Goal: Task Accomplishment & Management: Use online tool/utility

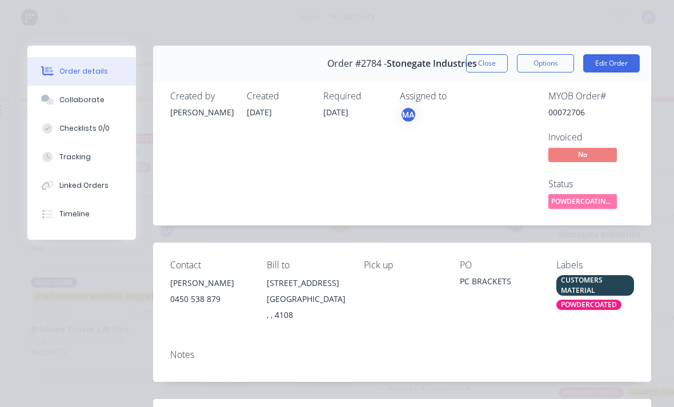
click at [479, 61] on button "Close" at bounding box center [487, 63] width 42 height 18
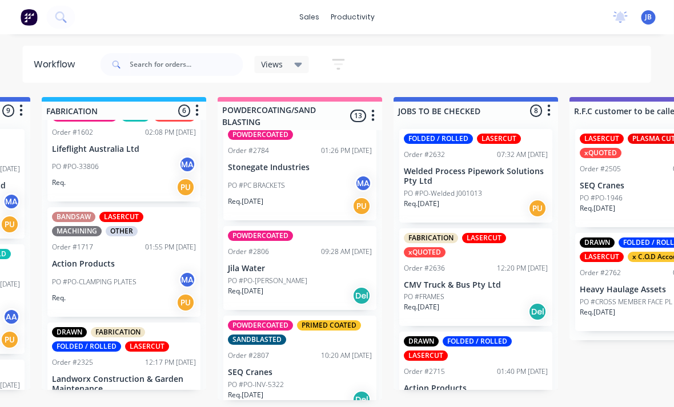
scroll to position [0, 862]
click at [296, 264] on p "Jila Water" at bounding box center [300, 269] width 144 height 10
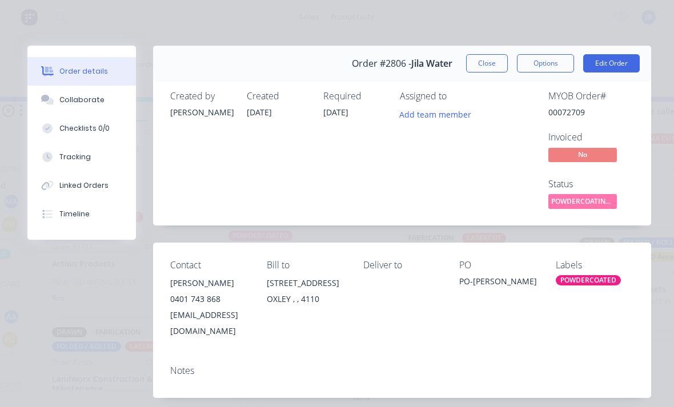
scroll to position [0, 0]
click at [482, 66] on button "Close" at bounding box center [487, 63] width 42 height 18
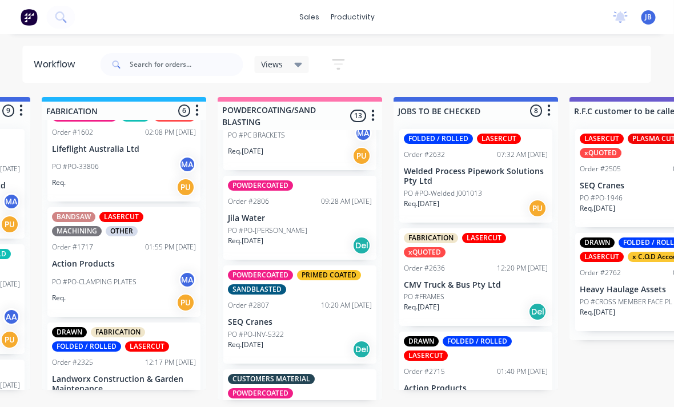
scroll to position [1056, 0]
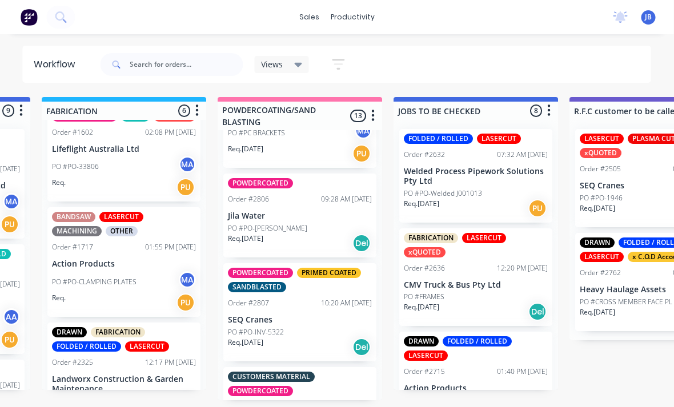
click at [267, 211] on p "Jila Water" at bounding box center [300, 216] width 144 height 10
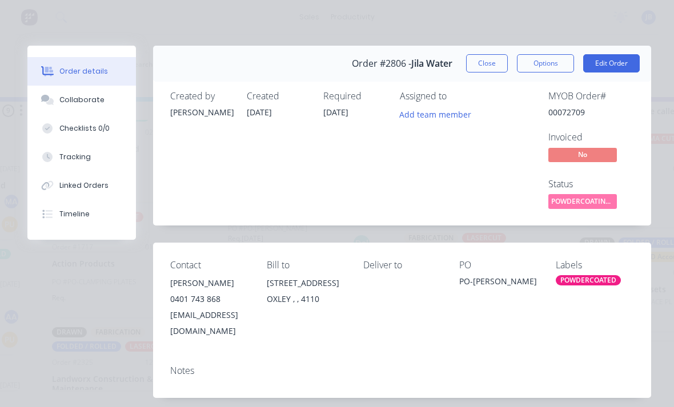
scroll to position [0, 862]
click at [488, 59] on button "Close" at bounding box center [487, 63] width 42 height 18
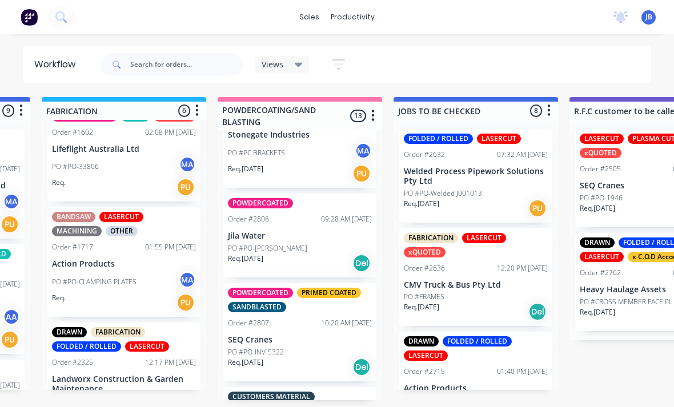
scroll to position [1028, 0]
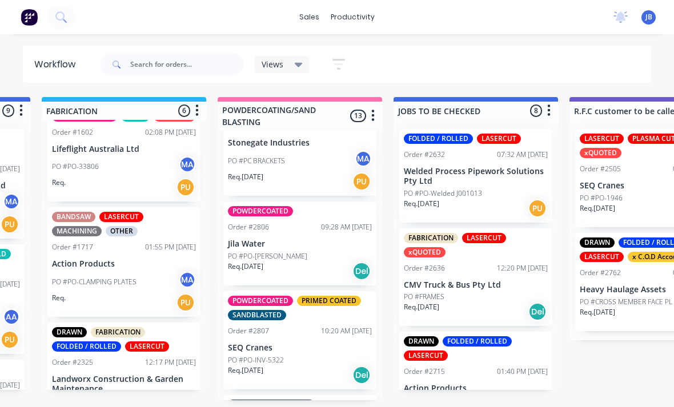
click at [335, 326] on div "10:20 AM [DATE]" at bounding box center [346, 331] width 51 height 10
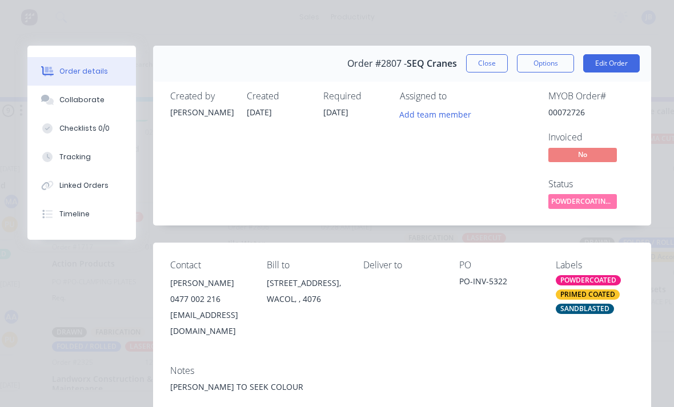
scroll to position [0, 0]
click at [497, 61] on button "Close" at bounding box center [487, 63] width 42 height 18
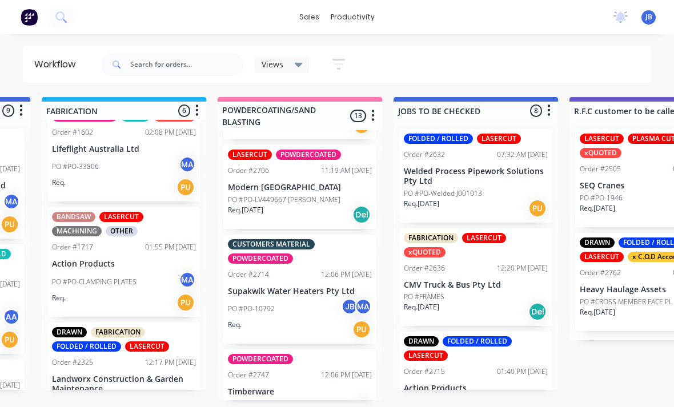
scroll to position [664, 0]
click at [264, 200] on p "PO #PO-LV449667 [PERSON_NAME]" at bounding box center [284, 199] width 113 height 10
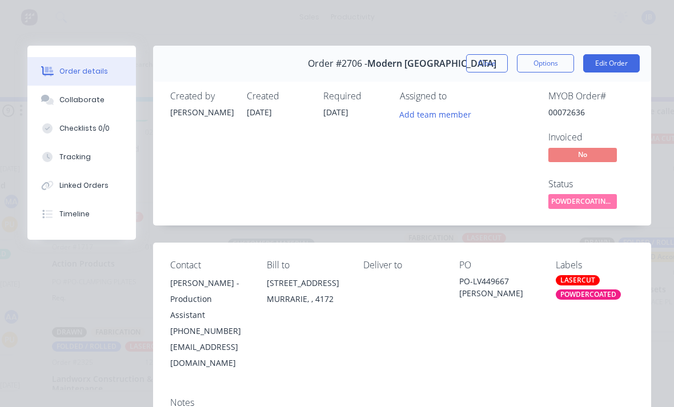
scroll to position [0, 0]
click at [61, 98] on div "Collaborate" at bounding box center [81, 100] width 45 height 10
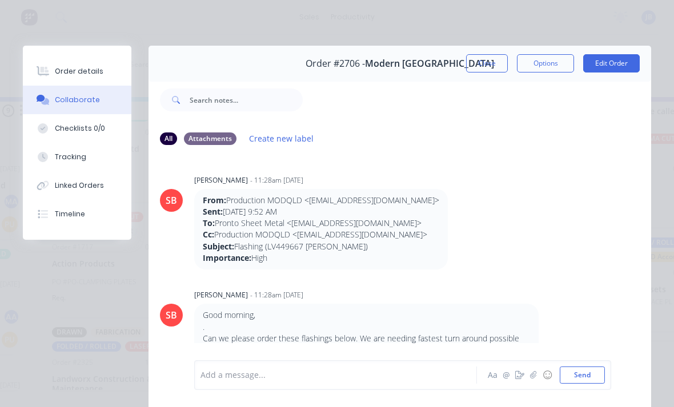
click at [481, 57] on button "Close" at bounding box center [487, 63] width 42 height 18
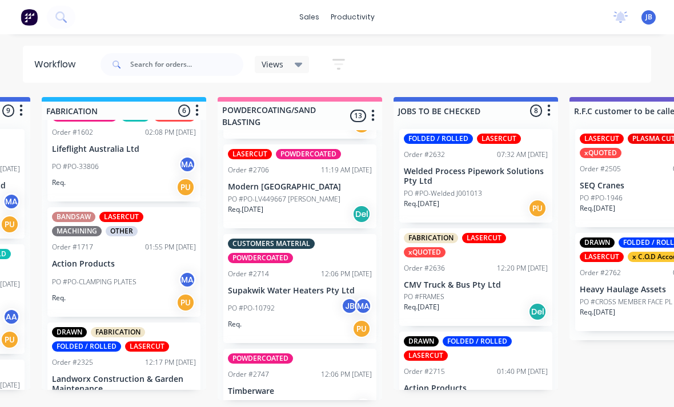
click at [259, 173] on div "LASERCUT POWDERCOATED Order #2706 11:19 AM [DATE] Modern Queensland PO #PO-LV44…" at bounding box center [299, 187] width 153 height 84
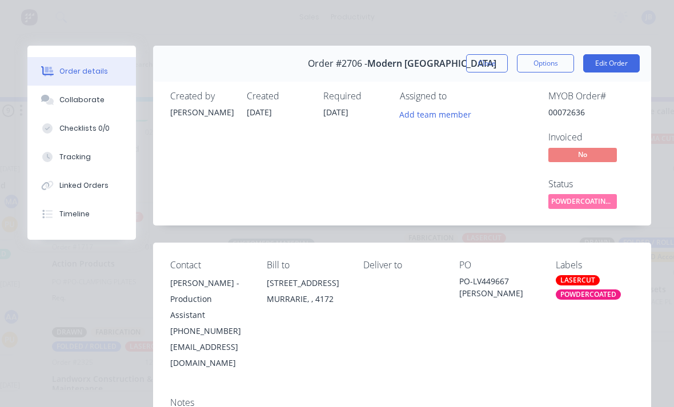
click at [66, 159] on div "Tracking" at bounding box center [74, 157] width 31 height 10
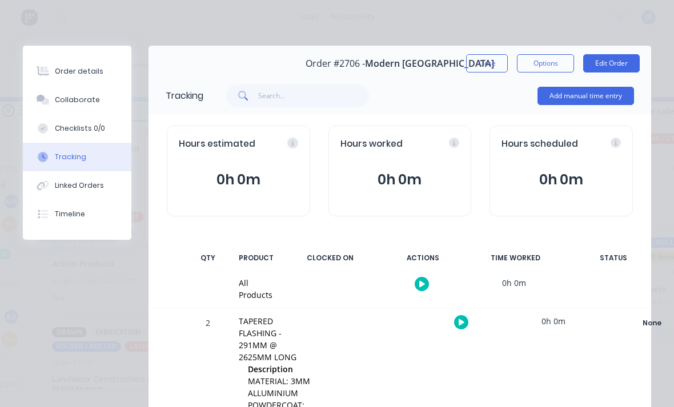
click at [58, 97] on div "Collaborate" at bounding box center [77, 100] width 45 height 10
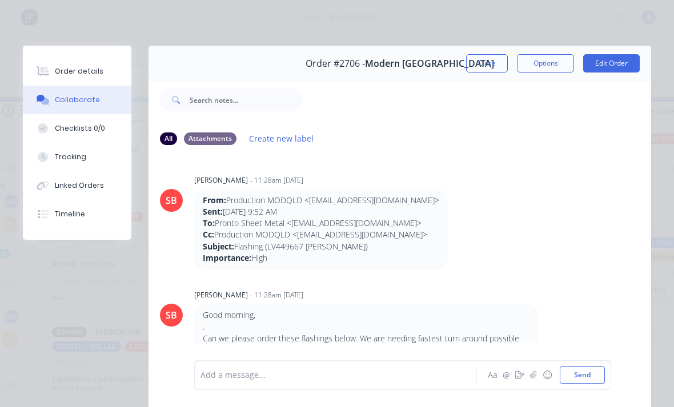
click at [536, 377] on icon "button" at bounding box center [533, 375] width 7 height 8
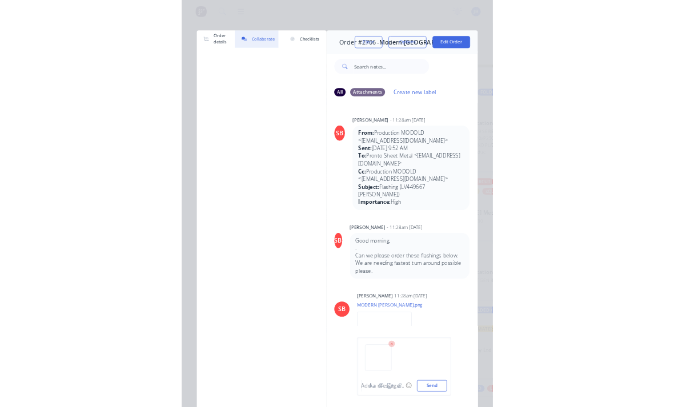
scroll to position [0, 862]
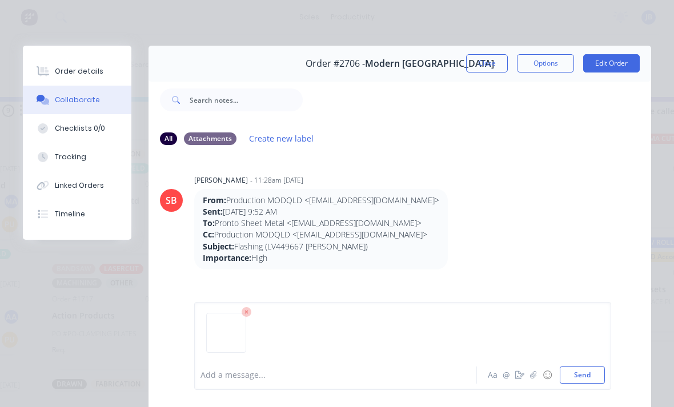
click at [591, 375] on button "Send" at bounding box center [582, 375] width 45 height 17
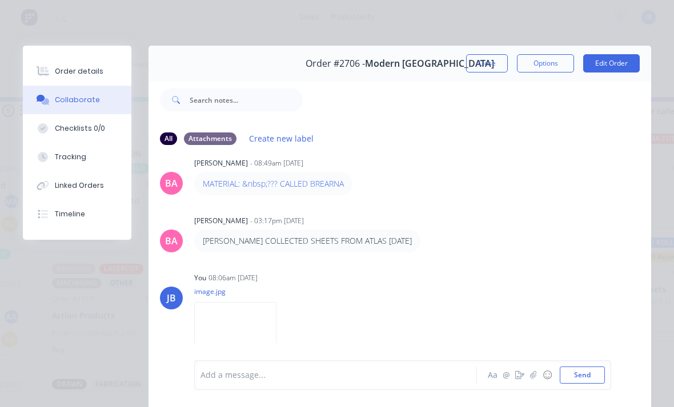
scroll to position [400, 0]
click at [62, 159] on div "Tracking" at bounding box center [70, 157] width 31 height 10
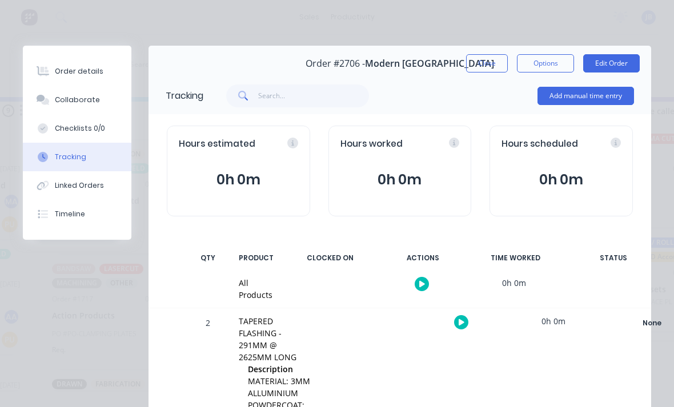
click at [593, 103] on button "Add manual time entry" at bounding box center [585, 96] width 97 height 18
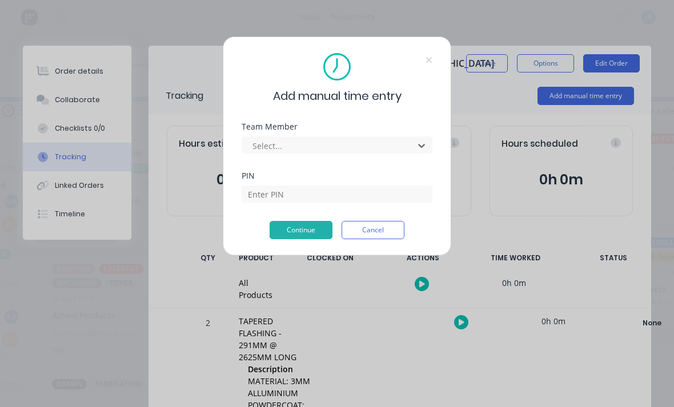
scroll to position [0, 778]
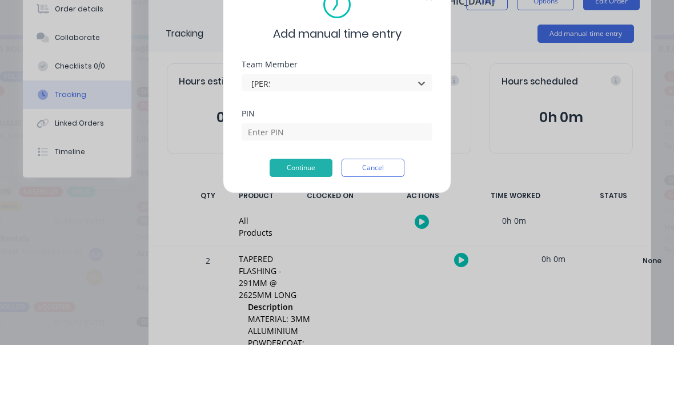
type input "[PERSON_NAME]"
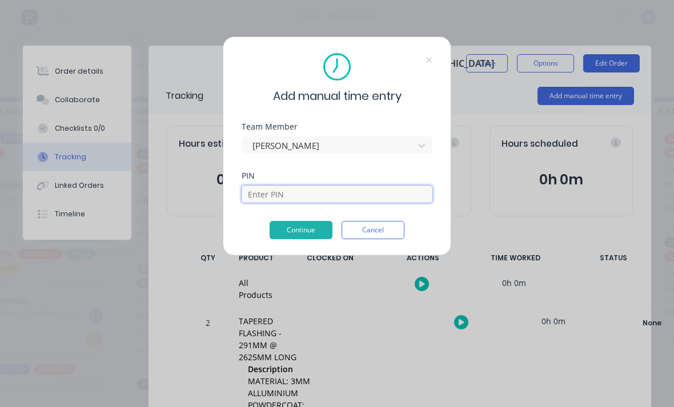
click at [388, 202] on input at bounding box center [337, 194] width 191 height 17
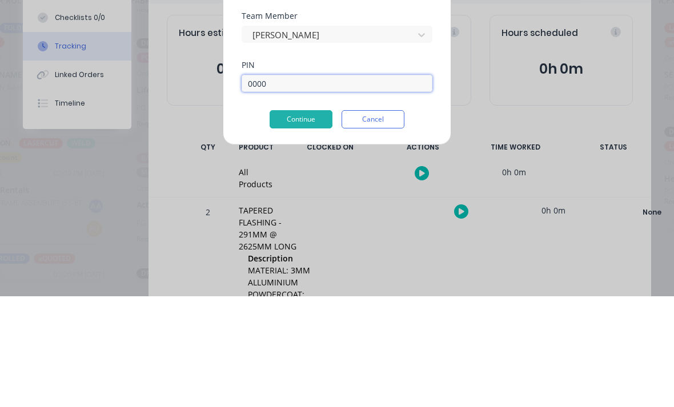
type input "0000"
click at [294, 221] on button "Continue" at bounding box center [301, 230] width 63 height 18
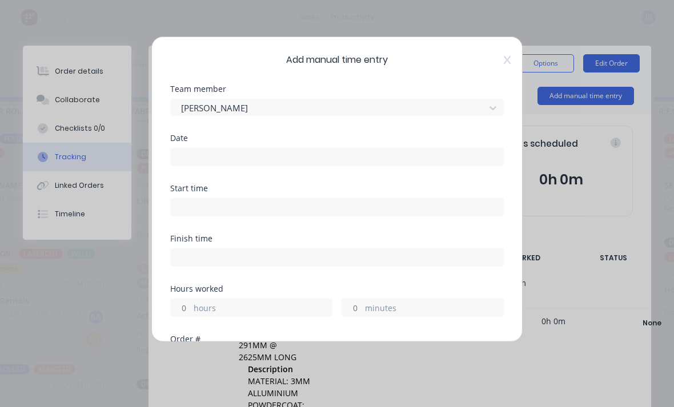
click at [189, 150] on input at bounding box center [337, 157] width 332 height 17
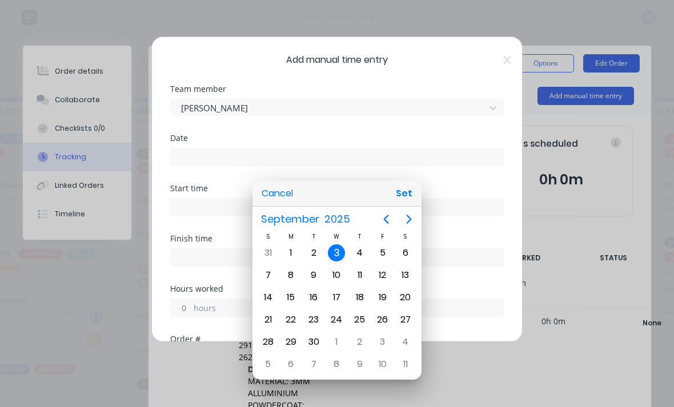
click at [314, 254] on div "2" at bounding box center [313, 252] width 17 height 17
click at [403, 191] on button "Set" at bounding box center [404, 193] width 26 height 21
type input "[DATE]"
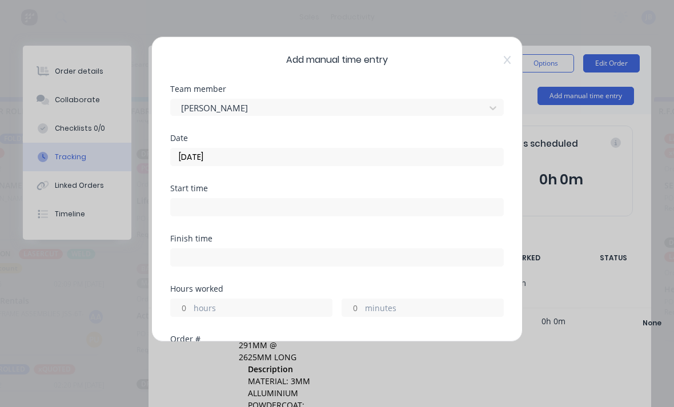
click at [181, 303] on input "hours" at bounding box center [181, 307] width 20 height 17
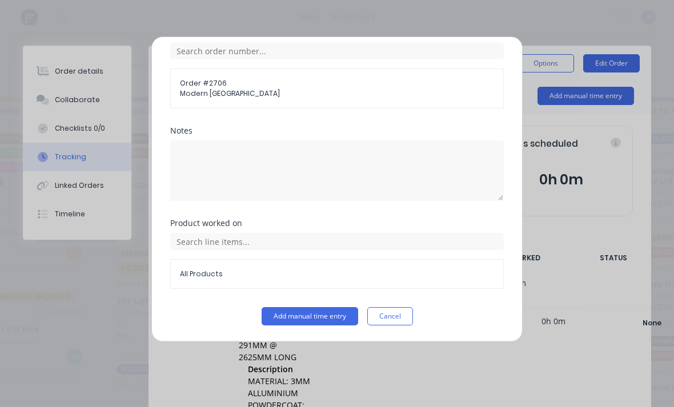
scroll to position [307, 0]
type input "1"
click at [280, 318] on button "Add manual time entry" at bounding box center [310, 316] width 97 height 18
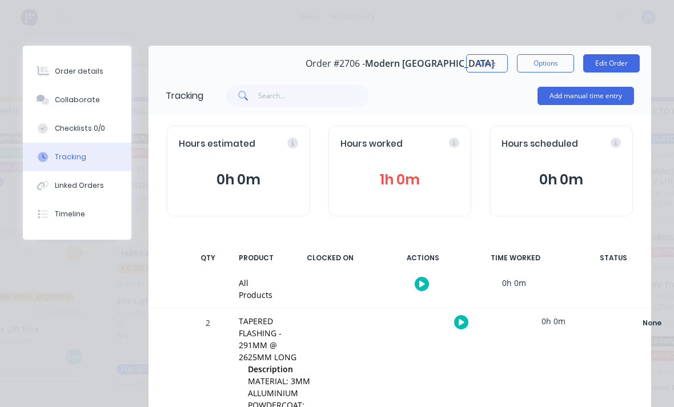
click at [480, 57] on button "Close" at bounding box center [487, 63] width 42 height 18
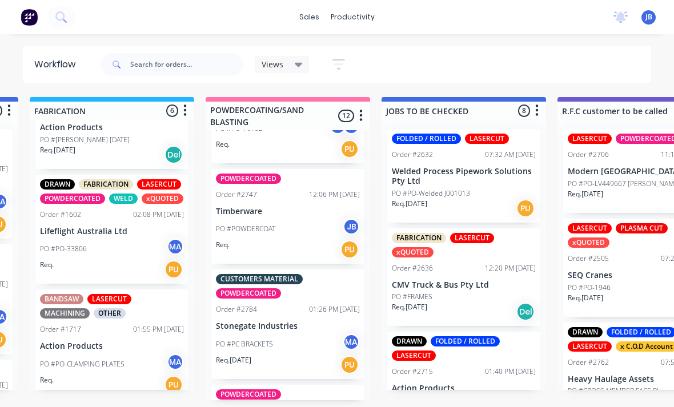
scroll to position [756, 0]
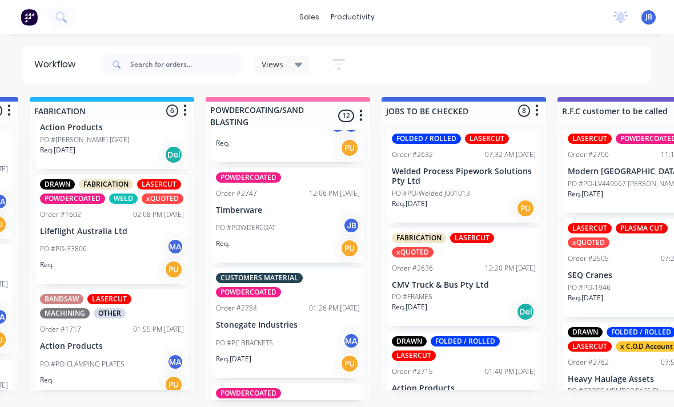
click at [248, 342] on p "PO #PC BRACKETS" at bounding box center [244, 343] width 57 height 10
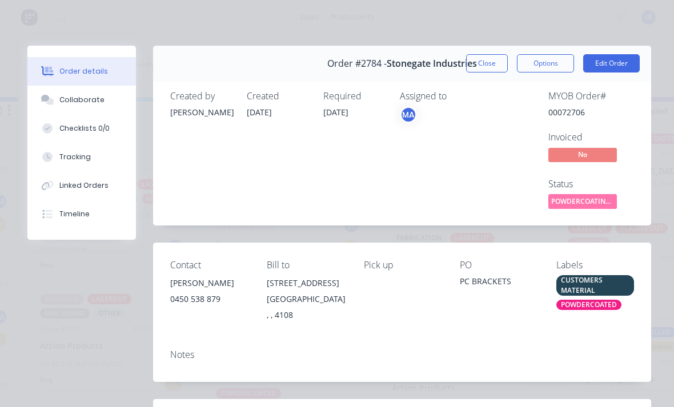
click at [60, 153] on div "Tracking" at bounding box center [74, 157] width 31 height 10
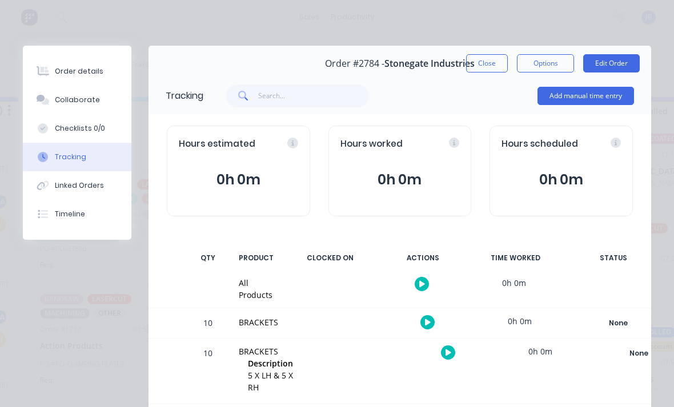
click at [587, 93] on button "Add manual time entry" at bounding box center [585, 96] width 97 height 18
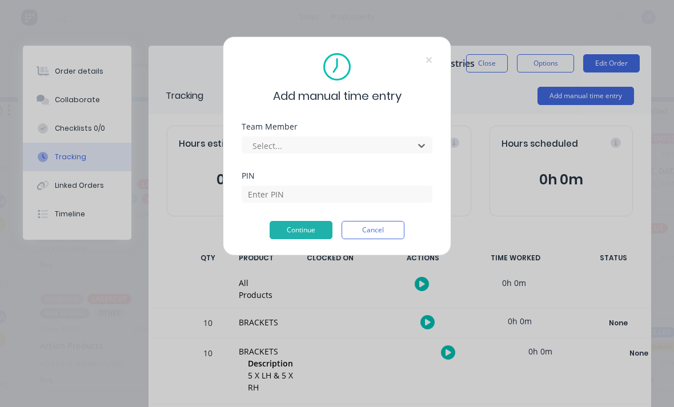
scroll to position [0, 790]
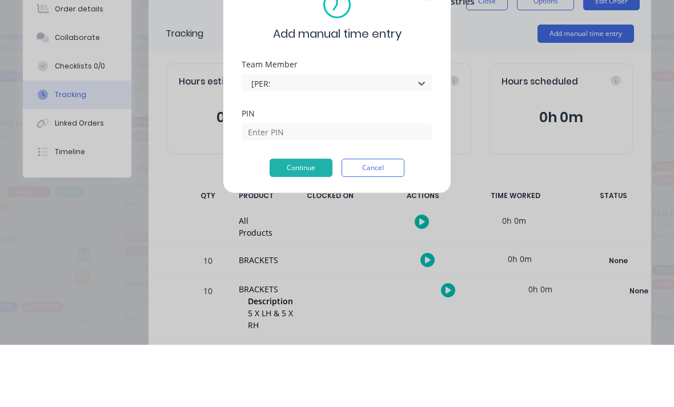
type input "[PERSON_NAME]"
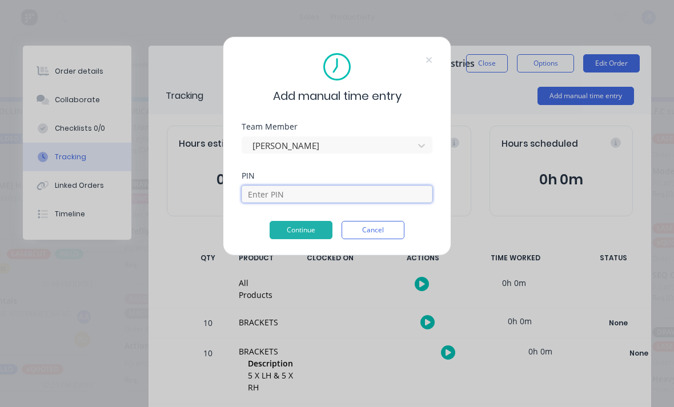
click at [410, 201] on input at bounding box center [337, 194] width 191 height 17
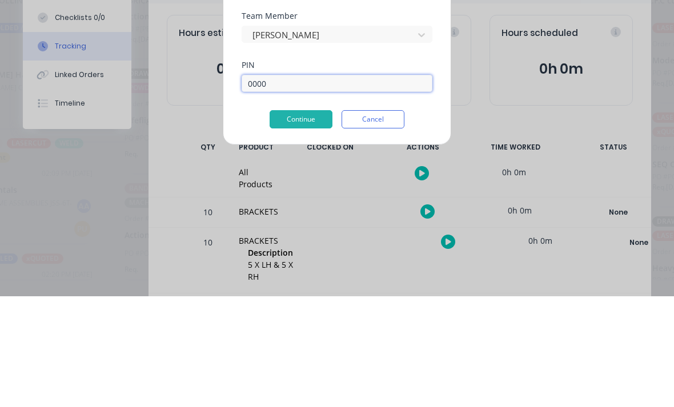
type input "0000"
click at [287, 221] on button "Continue" at bounding box center [301, 230] width 63 height 18
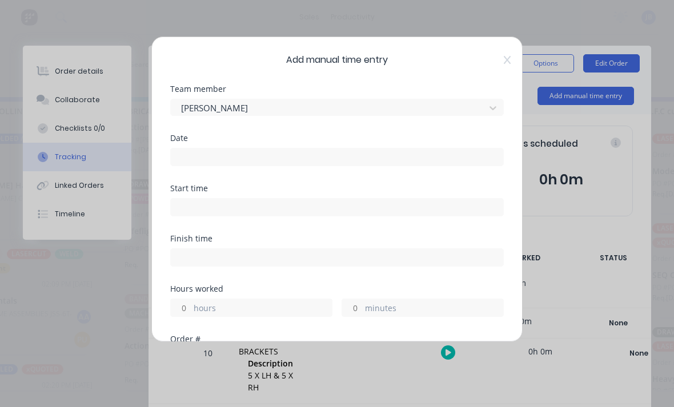
click at [187, 155] on input at bounding box center [337, 157] width 332 height 17
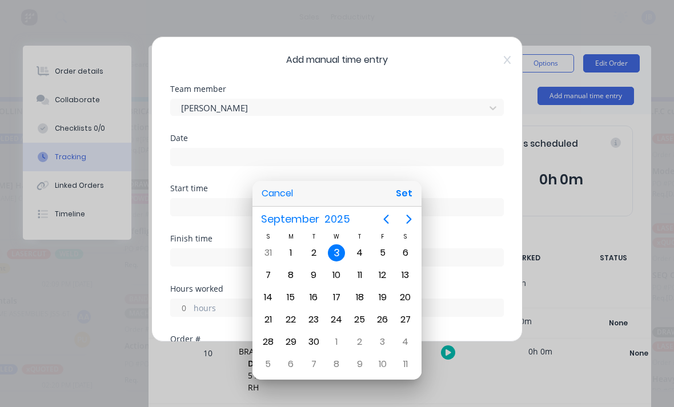
click at [314, 251] on div "2" at bounding box center [313, 252] width 17 height 17
click at [404, 195] on button "Set" at bounding box center [404, 193] width 26 height 21
type input "[DATE]"
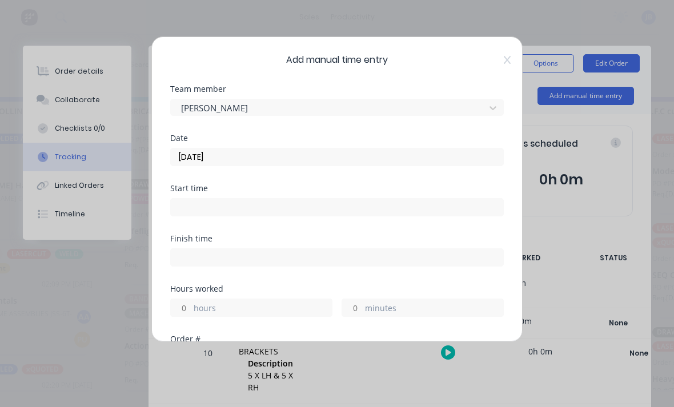
click at [178, 303] on input "hours" at bounding box center [181, 307] width 20 height 17
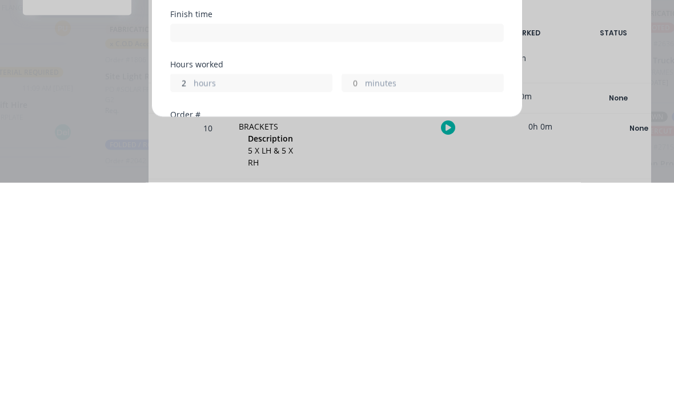
scroll to position [30, 634]
type input "2"
click at [366, 299] on div "minutes" at bounding box center [423, 308] width 162 height 18
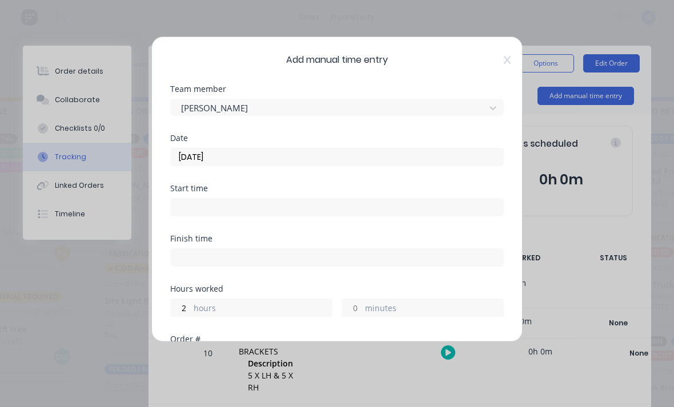
click at [365, 316] on label "minutes" at bounding box center [434, 309] width 138 height 14
click at [362, 316] on input "minutes" at bounding box center [352, 307] width 20 height 17
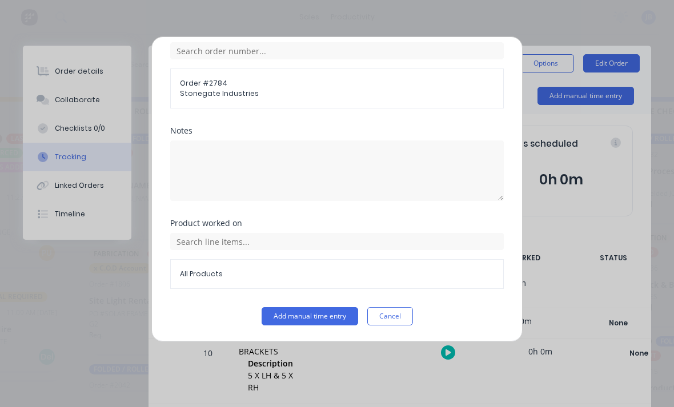
scroll to position [307, 0]
type input "30"
click at [270, 311] on button "Add manual time entry" at bounding box center [310, 316] width 97 height 18
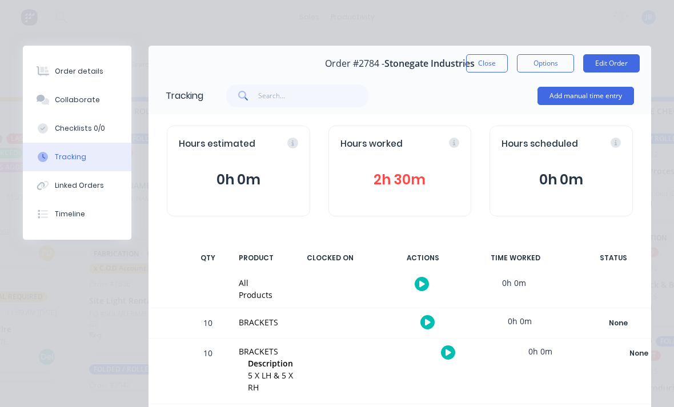
click at [57, 101] on div "Collaborate" at bounding box center [77, 100] width 45 height 10
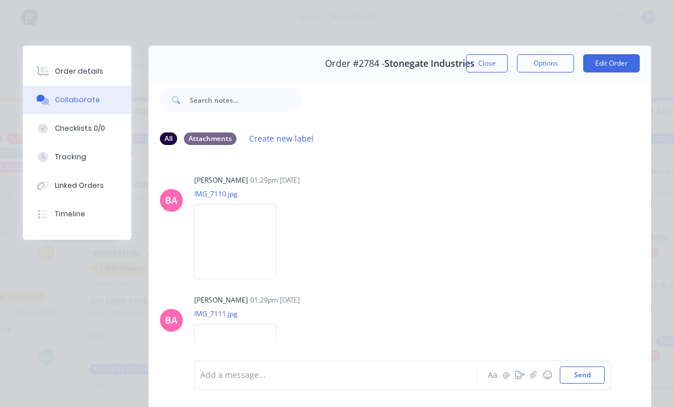
click at [535, 372] on icon "button" at bounding box center [533, 374] width 6 height 7
click at [591, 375] on button "Send" at bounding box center [582, 375] width 45 height 17
click at [232, 379] on div at bounding box center [338, 376] width 275 height 12
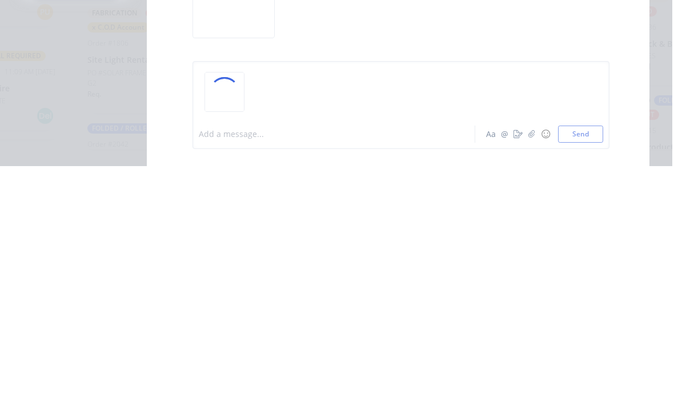
scroll to position [30, 651]
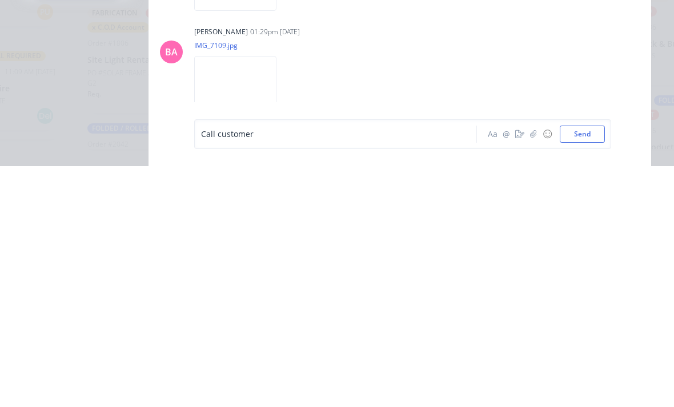
click at [574, 367] on button "Send" at bounding box center [582, 375] width 45 height 17
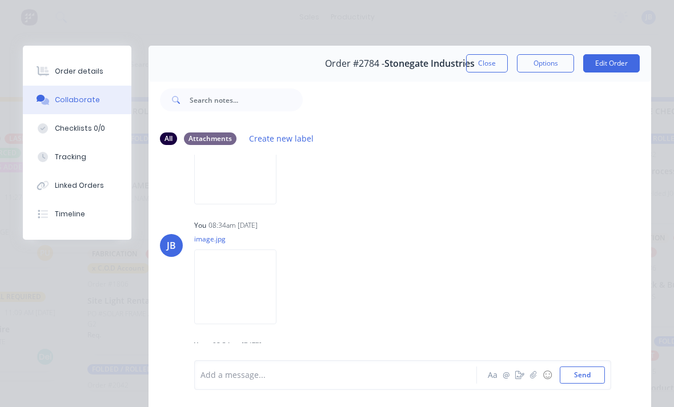
scroll to position [314, 0]
click at [481, 67] on button "Close" at bounding box center [487, 63] width 42 height 18
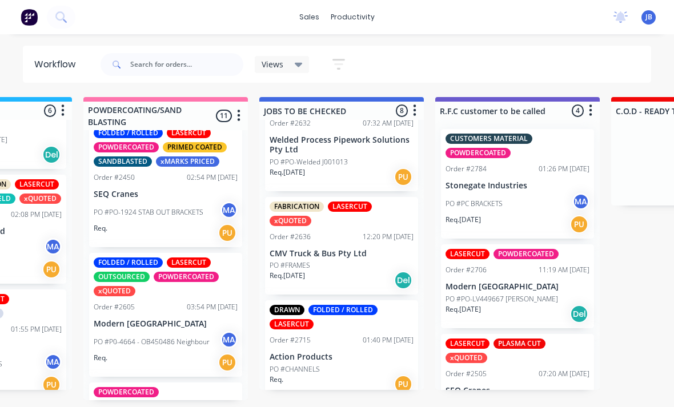
scroll to position [323, 0]
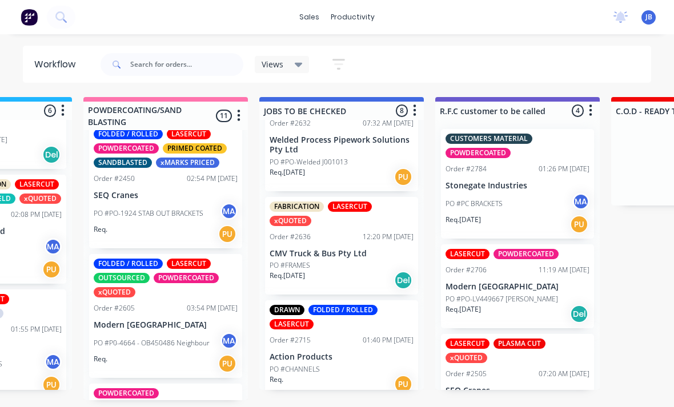
click at [194, 210] on p "PO #PO-1924 STAB OUT BRACKETS" at bounding box center [149, 213] width 110 height 10
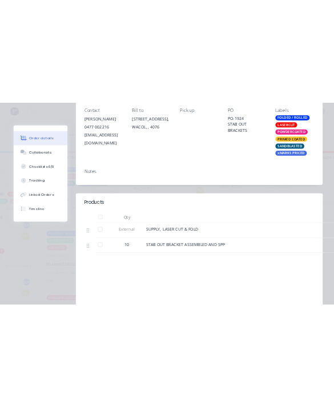
scroll to position [254, 0]
